Goal: Task Accomplishment & Management: Manage account settings

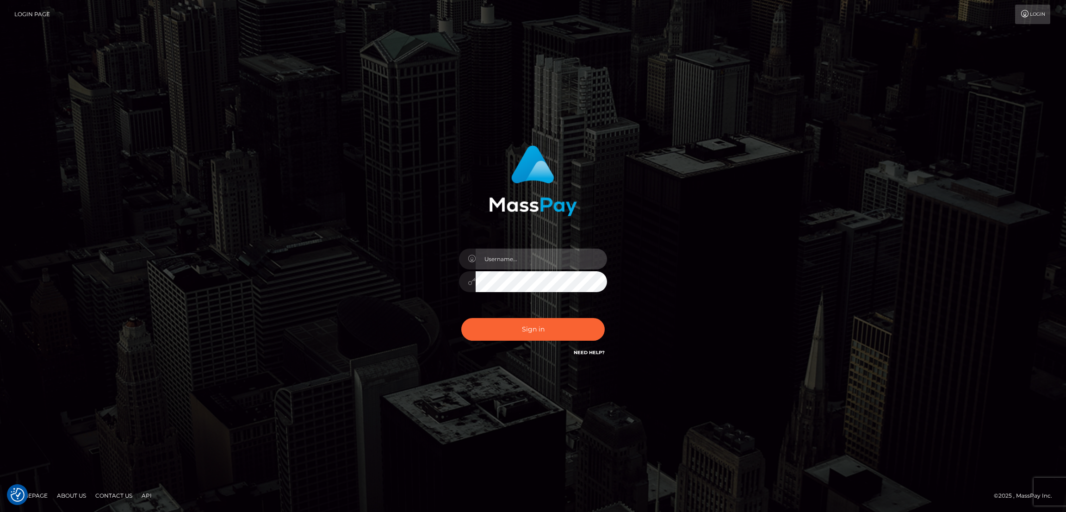
type input "by.es2"
click at [527, 258] on input "by.es2" at bounding box center [541, 258] width 131 height 21
click at [699, 199] on div "by.es2 Sign in" at bounding box center [533, 256] width 528 height 236
click at [540, 323] on button "Sign in" at bounding box center [532, 329] width 143 height 23
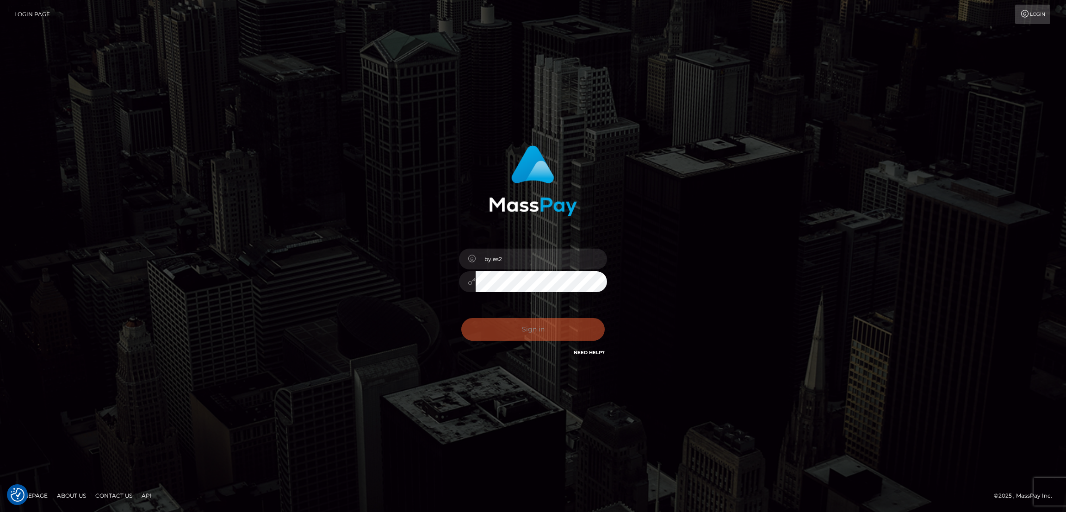
click at [537, 327] on div "Sign in Need Help?" at bounding box center [533, 332] width 162 height 41
type input "by.es2"
click at [554, 330] on button "Sign in" at bounding box center [532, 329] width 143 height 23
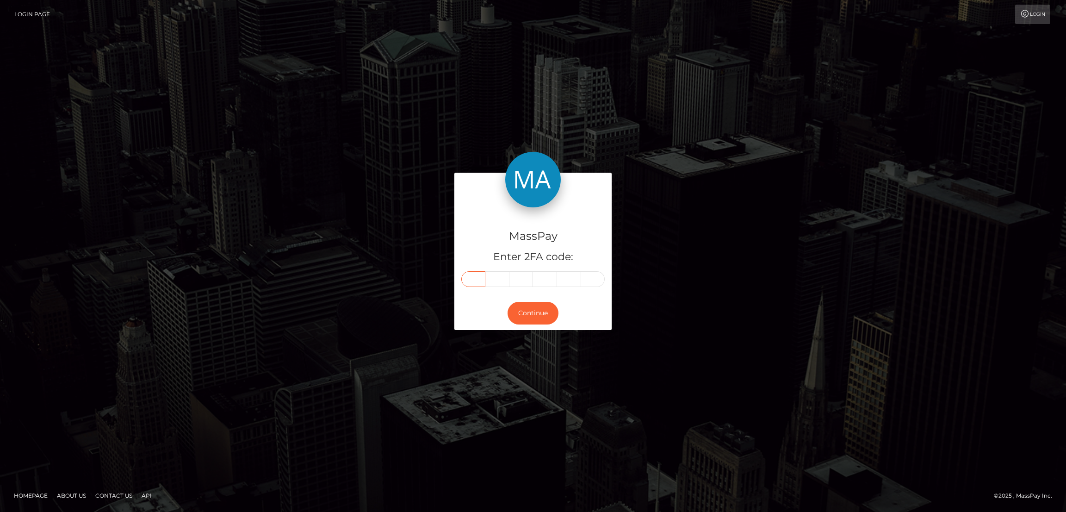
click at [476, 276] on input "text" at bounding box center [473, 279] width 24 height 16
paste input "1"
type input "1"
type input "2"
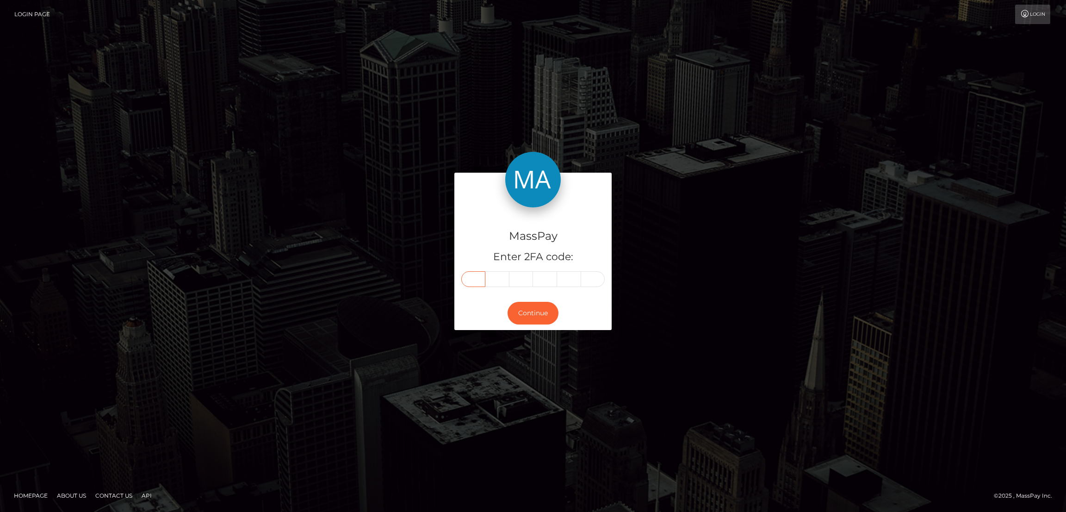
type input "2"
type input "9"
type input "8"
click at [538, 312] on button "Continue" at bounding box center [533, 313] width 51 height 23
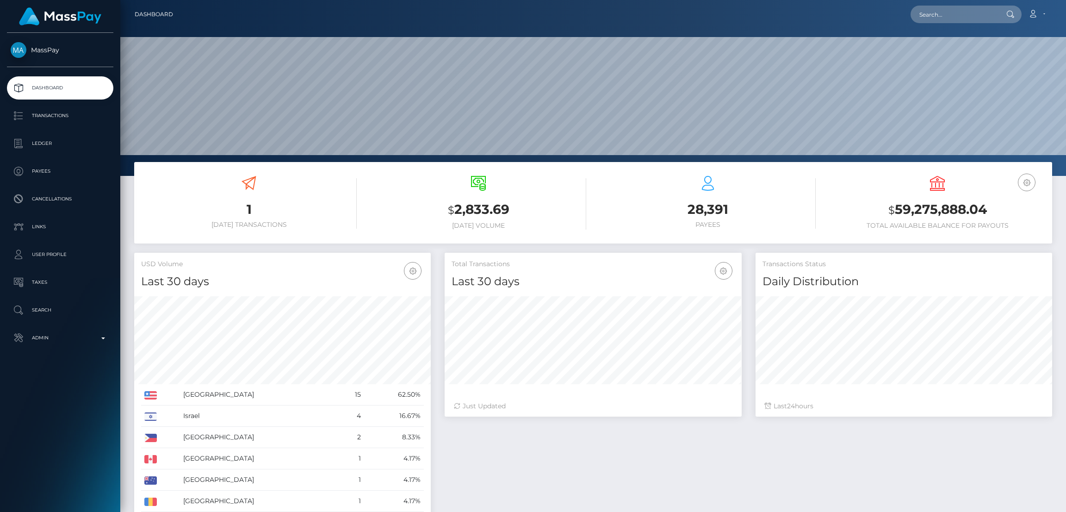
scroll to position [164, 297]
click at [931, 12] on input "text" at bounding box center [954, 15] width 87 height 18
paste input "shandunkolelo05@gmail.com"
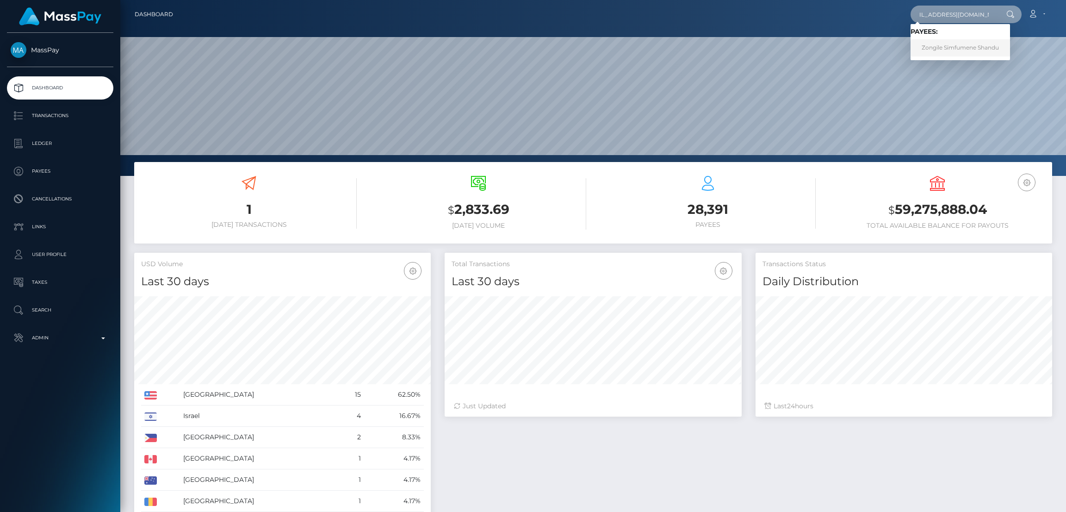
type input "shandunkolelo05@gmail.com"
click at [950, 48] on link "Zongile Simfumene Shandu" at bounding box center [960, 47] width 99 height 17
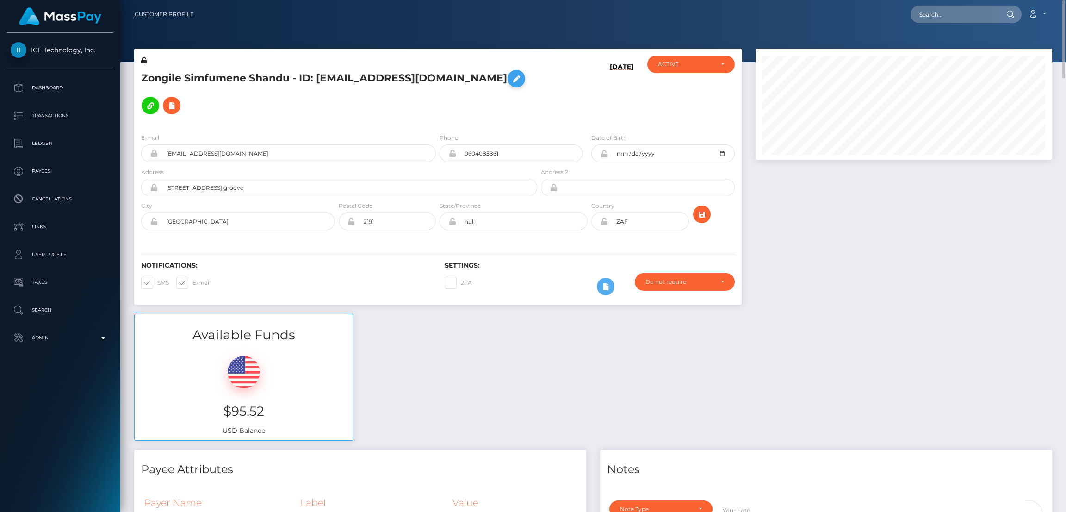
click at [511, 81] on icon at bounding box center [516, 79] width 11 height 12
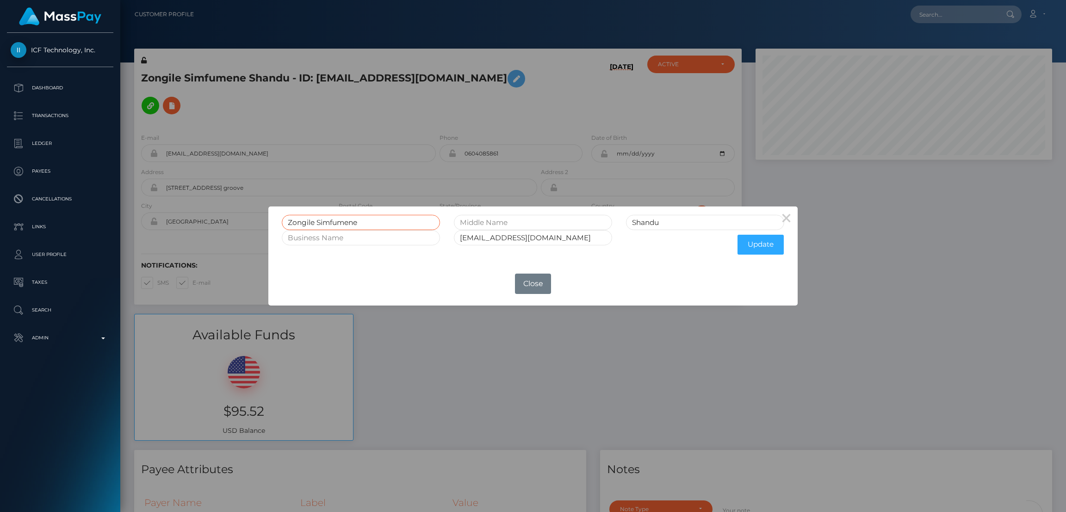
click at [299, 221] on input "Zongile Simfumene" at bounding box center [361, 222] width 158 height 15
click at [309, 220] on input "Zongile Simfumene" at bounding box center [361, 222] width 158 height 15
click at [391, 236] on input "text" at bounding box center [361, 237] width 158 height 15
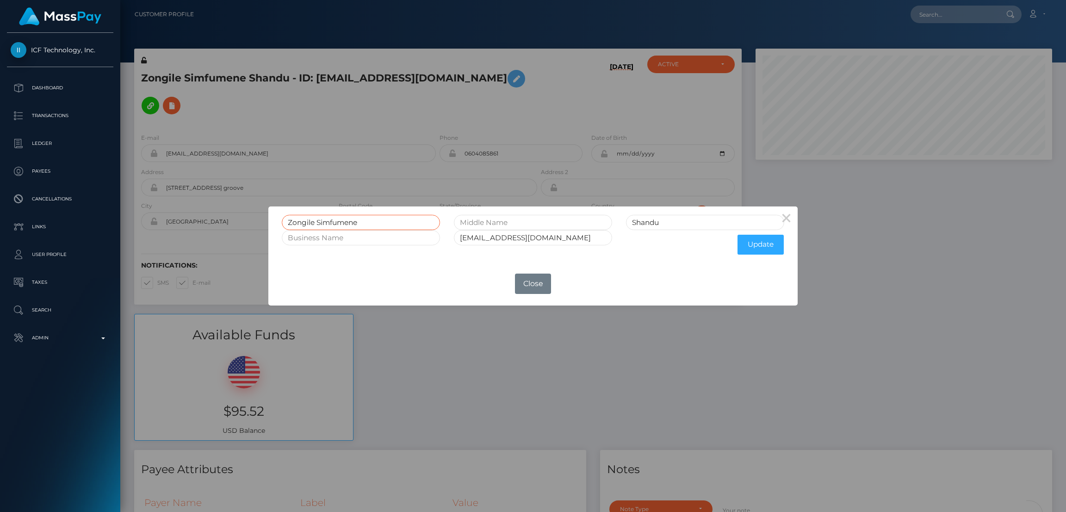
click at [298, 219] on input "Zongile Simfumene" at bounding box center [361, 222] width 158 height 15
click at [418, 62] on div "× Zongile Simfumene Shandu Shandunkolelo05@gmail.com Update OK No Close" at bounding box center [533, 256] width 1066 height 512
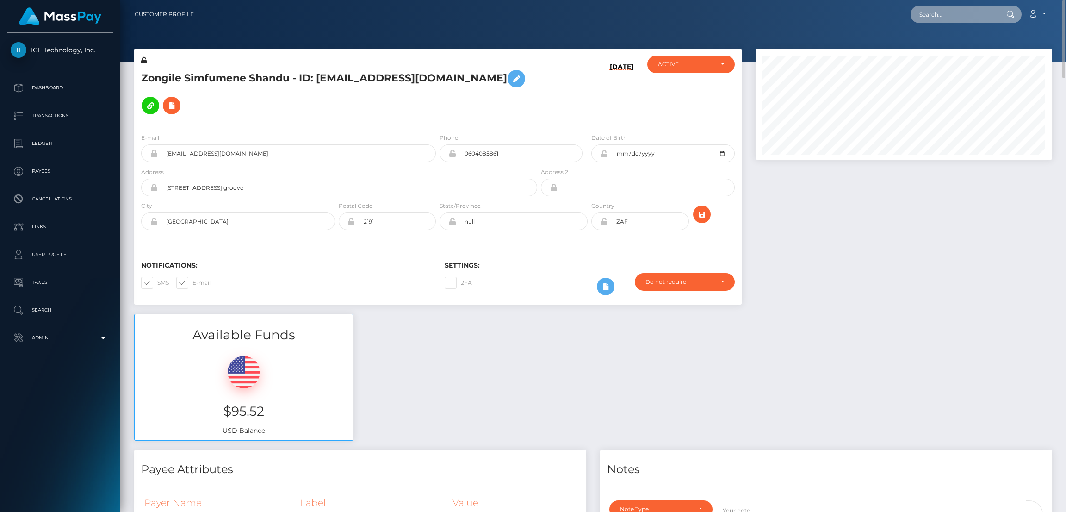
click at [948, 12] on input "text" at bounding box center [954, 15] width 87 height 18
paste input "spottslola@gmail.com"
type input "spottslola@gmail.com"
click at [188, 77] on h5 "Zongile Simfumene Shandu - ID: Shandunkolelo05@gmail.com" at bounding box center [336, 92] width 391 height 54
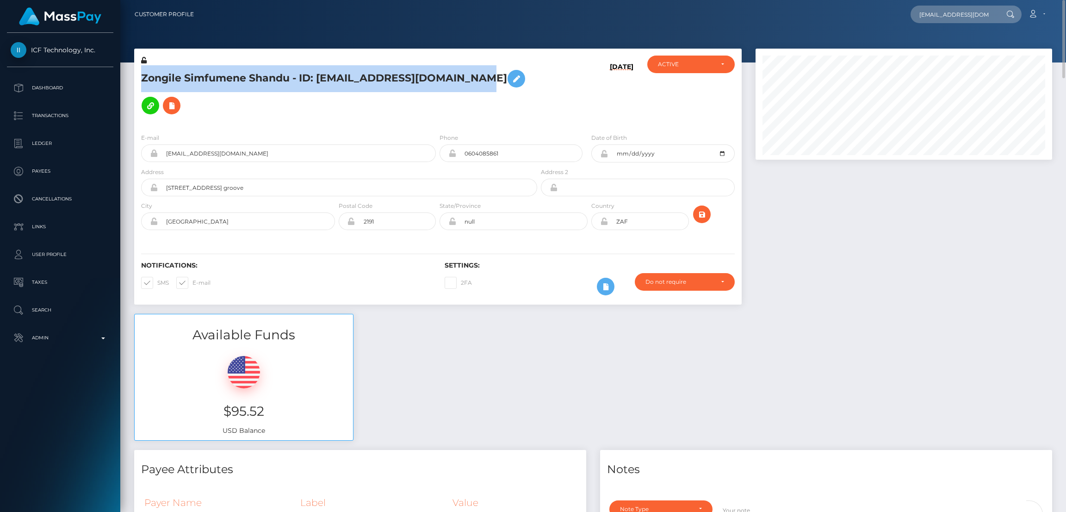
click at [188, 77] on h5 "Zongile Simfumene Shandu - ID: Shandunkolelo05@gmail.com" at bounding box center [336, 92] width 391 height 54
copy h5 "Zongile Simfumene Shandu - ID: Shandunkolelo05@gmail.com"
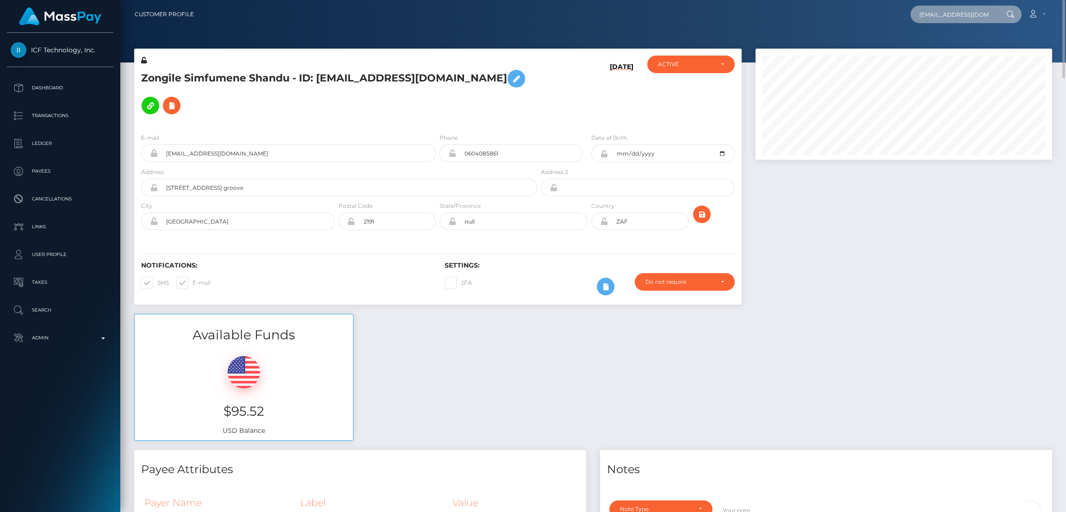
click at [982, 10] on input "spottslola@gmail.com" at bounding box center [954, 15] width 87 height 18
click at [931, 49] on link "Lola Spotts" at bounding box center [948, 47] width 74 height 17
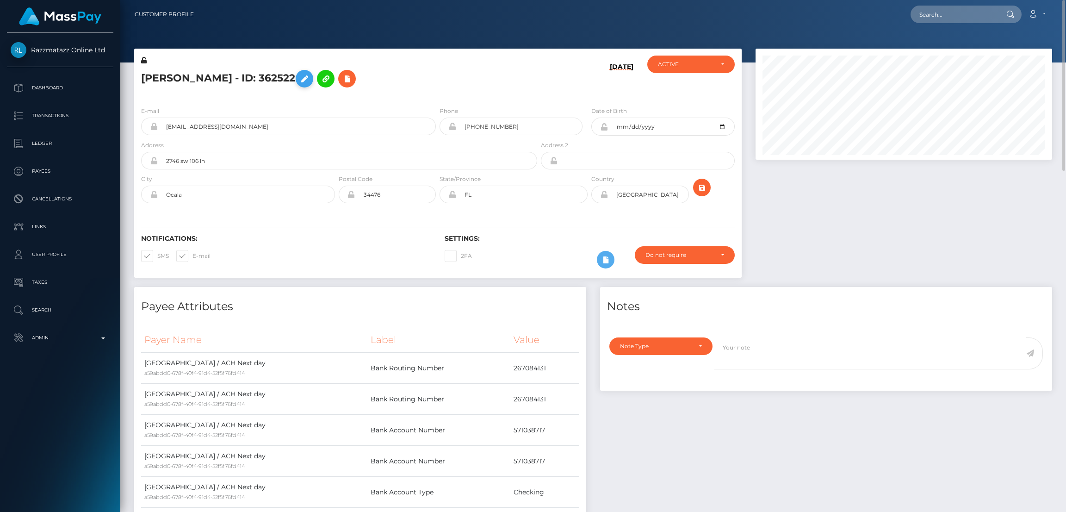
click at [299, 82] on icon at bounding box center [304, 79] width 11 height 12
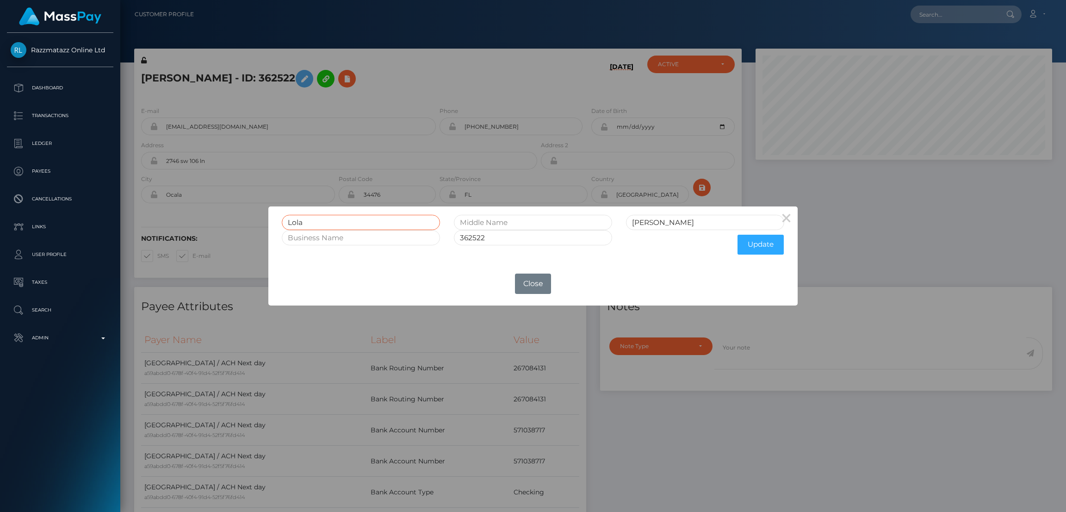
click at [290, 219] on input "Lola" at bounding box center [361, 222] width 158 height 15
click at [529, 292] on button "Close" at bounding box center [533, 283] width 36 height 20
